Goal: Task Accomplishment & Management: Manage account settings

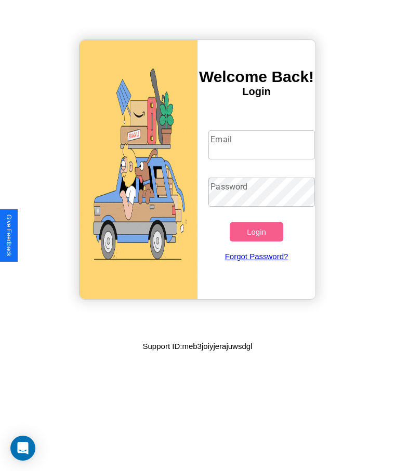
click at [261, 145] on input "Email" at bounding box center [261, 144] width 106 height 29
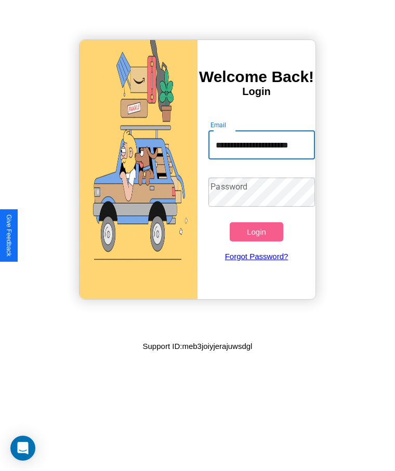
scroll to position [0, 13]
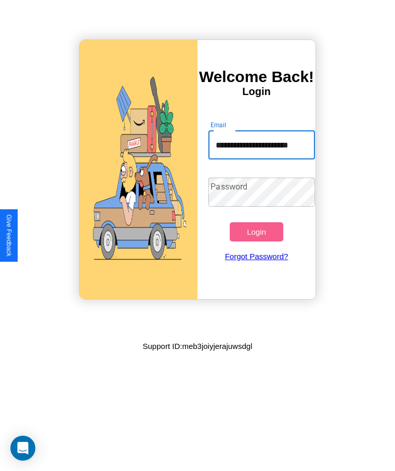
type input "**********"
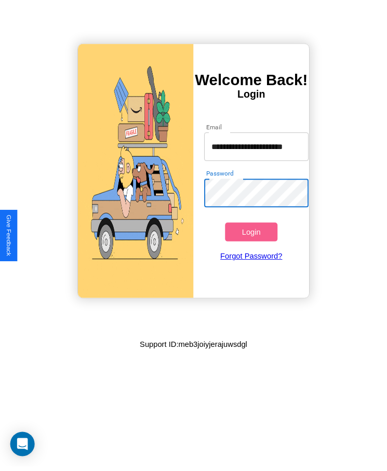
scroll to position [0, 0]
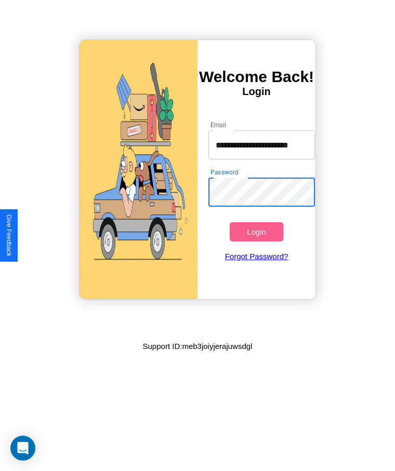
click at [256, 232] on button "Login" at bounding box center [256, 231] width 53 height 19
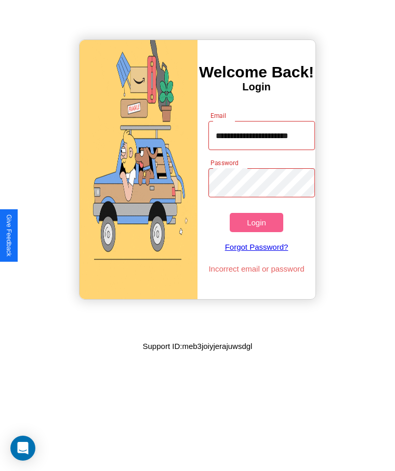
click at [256, 222] on button "Login" at bounding box center [256, 222] width 53 height 19
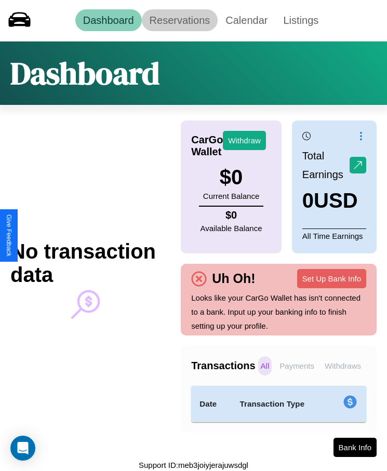
click at [179, 20] on link "Reservations" at bounding box center [180, 20] width 76 height 22
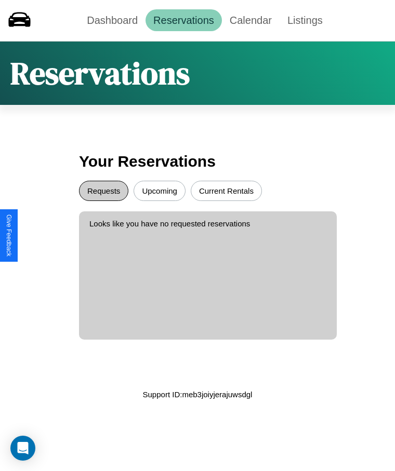
click at [103, 191] on button "Requests" at bounding box center [103, 191] width 49 height 20
click at [159, 191] on button "Upcoming" at bounding box center [159, 191] width 52 height 20
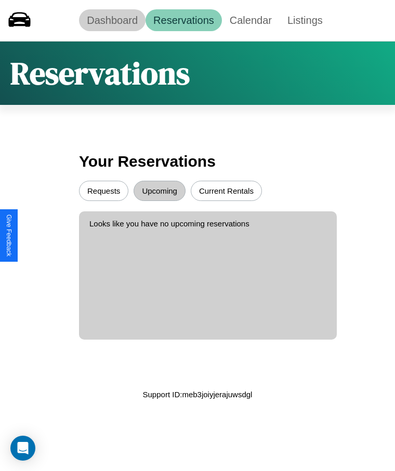
click at [112, 20] on link "Dashboard" at bounding box center [112, 20] width 66 height 22
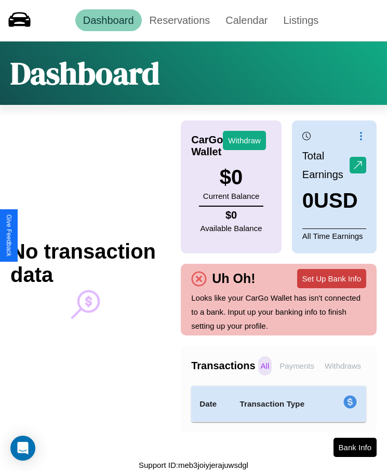
click at [331, 278] on button "Set Up Bank Info" at bounding box center [331, 278] width 69 height 19
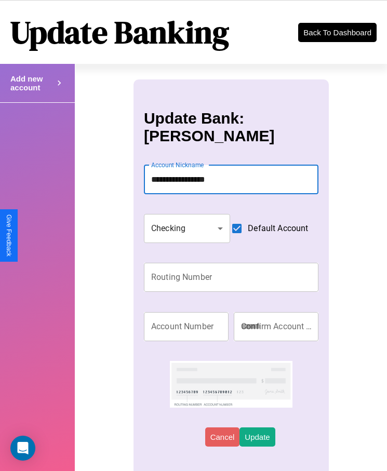
type input "**********"
